Goal: Check status: Check status

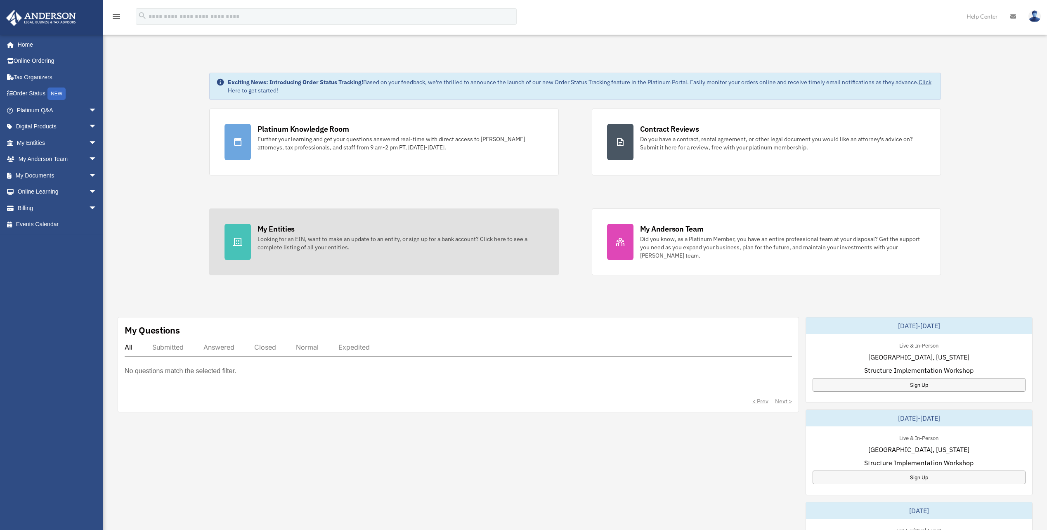
click at [282, 232] on div "My Entities" at bounding box center [276, 229] width 37 height 10
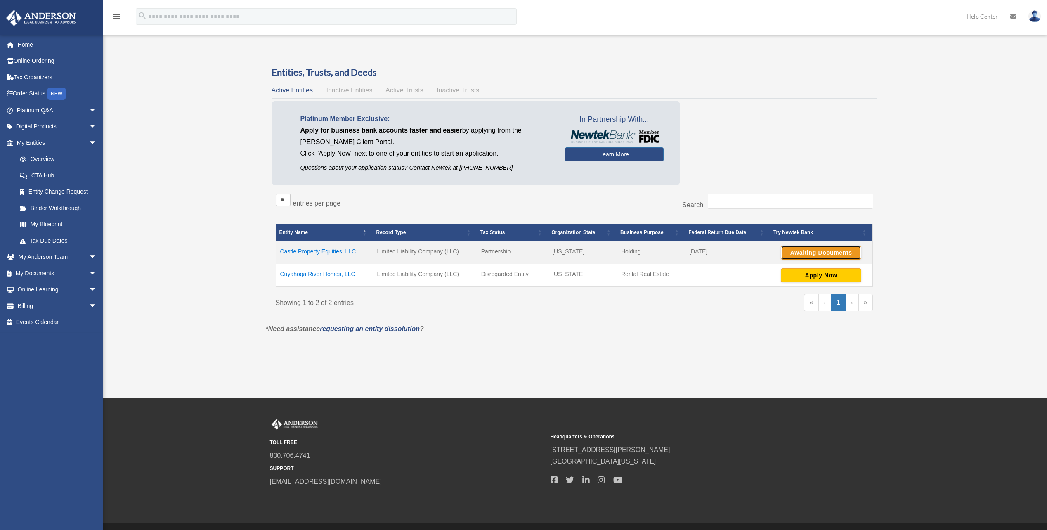
click at [810, 251] on button "Awaiting Documents" at bounding box center [821, 253] width 80 height 14
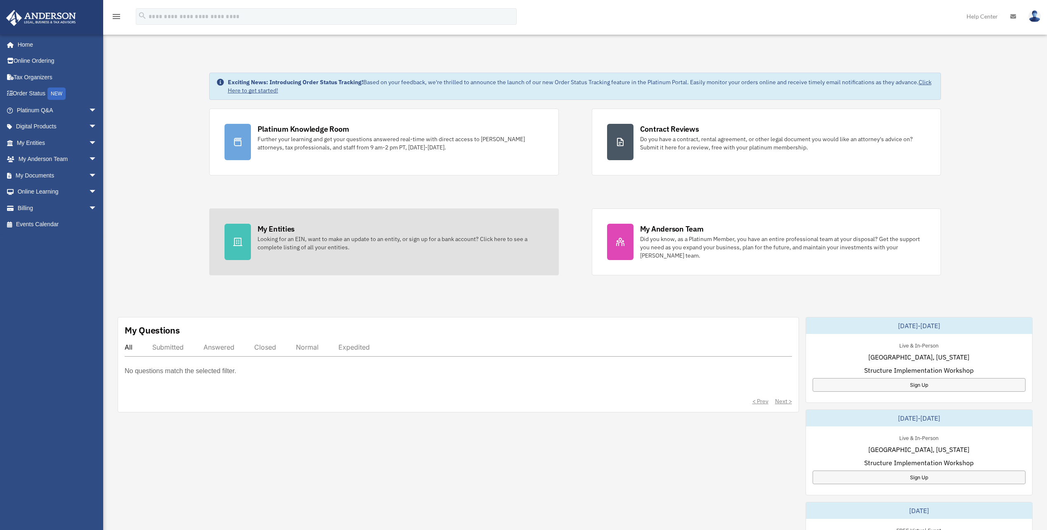
click at [298, 238] on div "Looking for an EIN, want to make an update to an entity, or sign up for a bank …" at bounding box center [401, 243] width 286 height 17
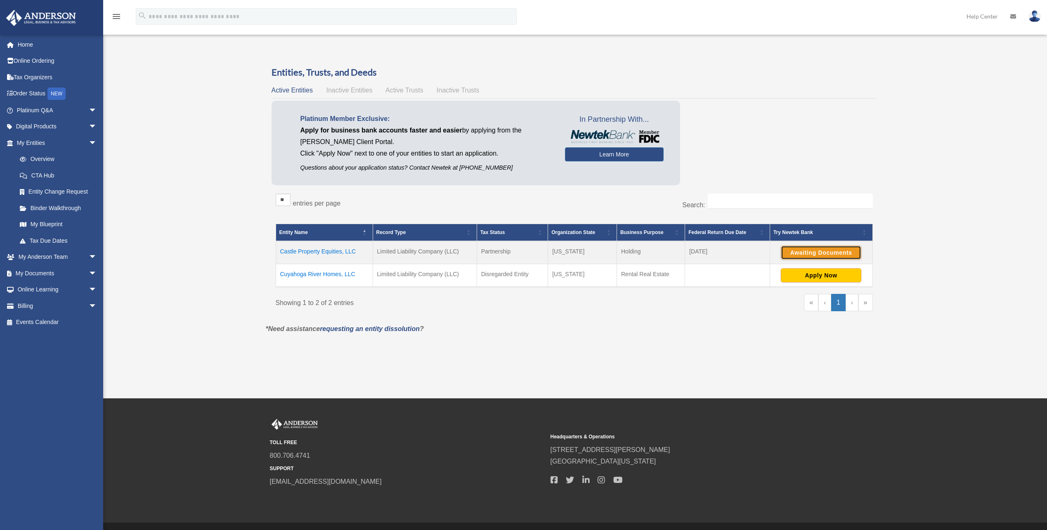
click at [801, 253] on button "Awaiting Documents" at bounding box center [821, 253] width 80 height 14
